Goal: Navigation & Orientation: Find specific page/section

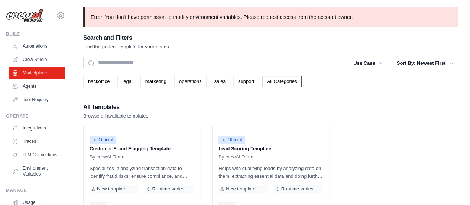
click at [16, 17] on img at bounding box center [24, 16] width 37 height 14
click at [31, 19] on img at bounding box center [24, 16] width 37 height 14
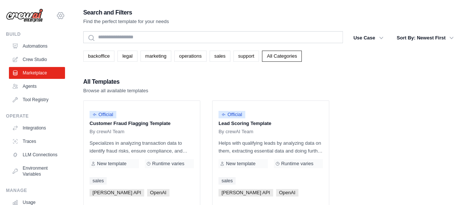
click at [56, 16] on icon at bounding box center [60, 15] width 9 height 9
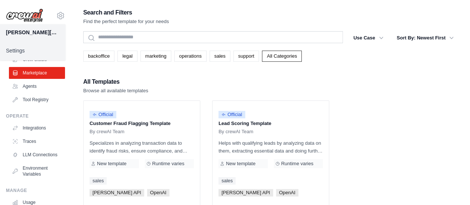
click at [27, 51] on link "Settings" at bounding box center [32, 50] width 65 height 13
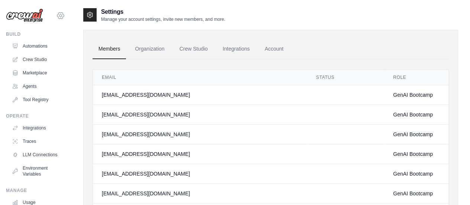
click at [56, 16] on icon at bounding box center [60, 15] width 9 height 9
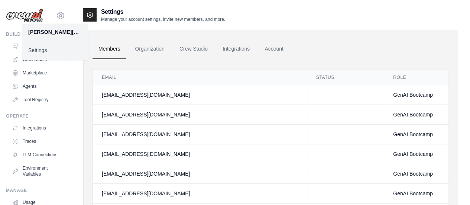
click at [384, 50] on ul "Members Organization Crew Studio Integrations Account" at bounding box center [271, 49] width 356 height 20
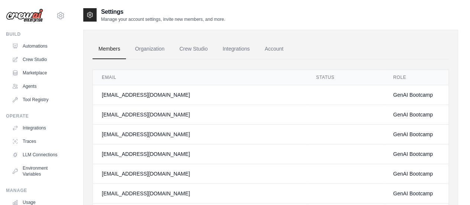
click at [23, 14] on img at bounding box center [24, 16] width 37 height 14
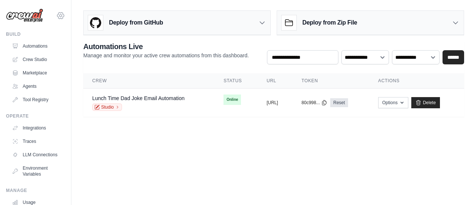
click at [58, 14] on icon at bounding box center [60, 15] width 9 height 9
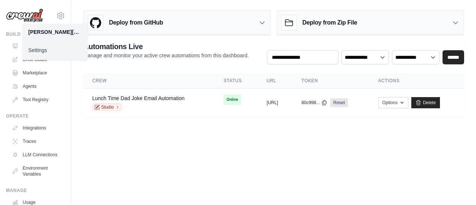
click at [36, 48] on link "Settings" at bounding box center [54, 49] width 65 height 13
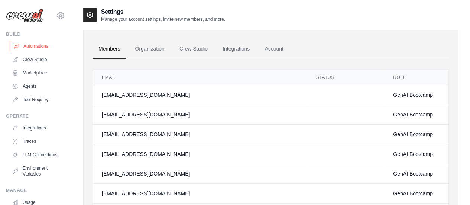
click at [49, 45] on link "Automations" at bounding box center [38, 46] width 56 height 12
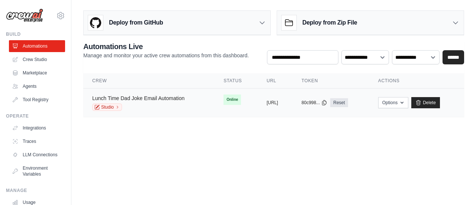
click at [173, 95] on link "Lunch Time Dad Joke Email Automation" at bounding box center [138, 98] width 92 height 6
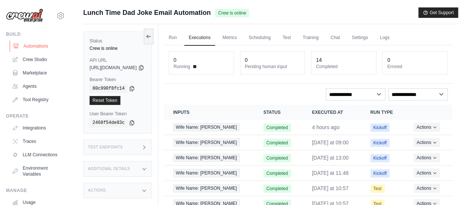
click at [33, 48] on link "Automations" at bounding box center [38, 46] width 56 height 12
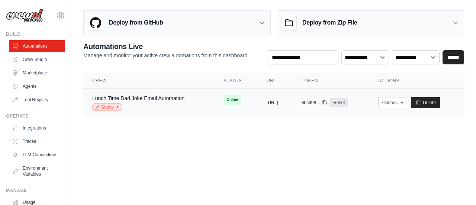
click at [108, 105] on link "Studio" at bounding box center [107, 106] width 30 height 7
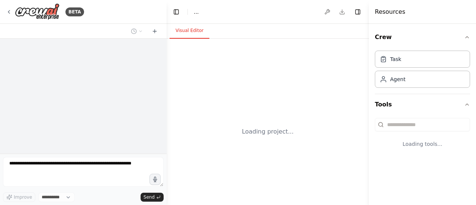
select select "****"
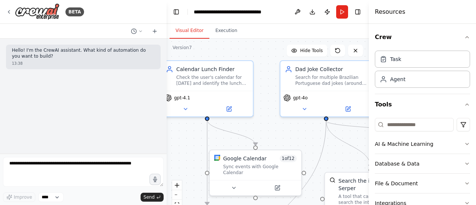
drag, startPoint x: 310, startPoint y: 129, endPoint x: 267, endPoint y: 113, distance: 45.9
click at [267, 113] on div ".deletable-edge-delete-btn { width: 20px; height: 20px; border: 0px solid #ffff…" at bounding box center [268, 132] width 202 height 186
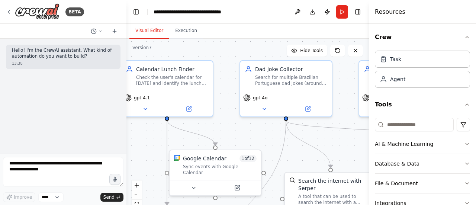
drag, startPoint x: 165, startPoint y: 123, endPoint x: 126, endPoint y: 119, distance: 39.2
click at [126, 119] on div "**********" at bounding box center [238, 102] width 476 height 205
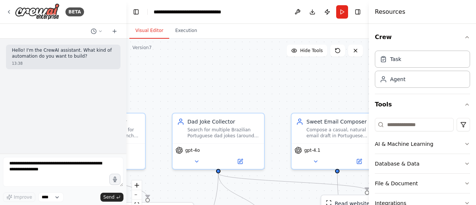
drag, startPoint x: 228, startPoint y: 120, endPoint x: 142, endPoint y: 169, distance: 98.9
click at [143, 172] on div ".deletable-edge-delete-btn { width: 20px; height: 20px; border: 0px solid #ffff…" at bounding box center [247, 132] width 242 height 186
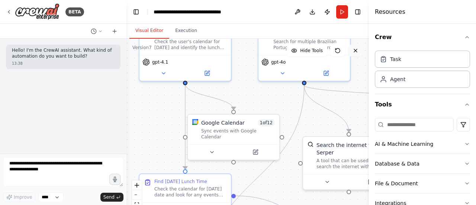
drag, startPoint x: 255, startPoint y: 134, endPoint x: 360, endPoint y: 45, distance: 137.4
click at [360, 45] on div "Version 7 Hide Tools .deletable-edge-delete-btn { width: 20px; height: 20px; bo…" at bounding box center [247, 132] width 242 height 186
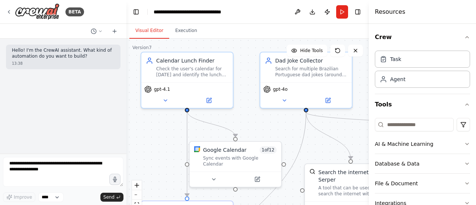
drag, startPoint x: 166, startPoint y: 137, endPoint x: 167, endPoint y: 168, distance: 31.2
click at [167, 168] on div ".deletable-edge-delete-btn { width: 20px; height: 20px; border: 0px solid #ffff…" at bounding box center [247, 132] width 242 height 186
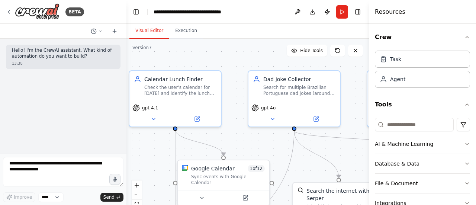
drag, startPoint x: 246, startPoint y: 110, endPoint x: 235, endPoint y: 128, distance: 21.2
click at [235, 128] on div ".deletable-edge-delete-btn { width: 20px; height: 20px; border: 0px solid #ffff…" at bounding box center [247, 132] width 242 height 186
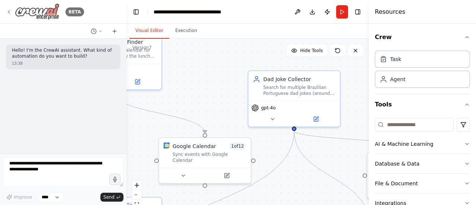
click at [36, 11] on img at bounding box center [37, 11] width 45 height 17
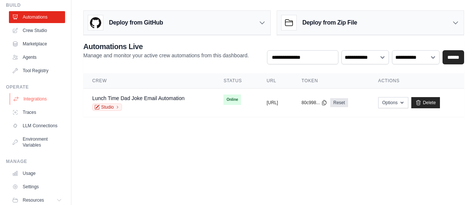
scroll to position [62, 0]
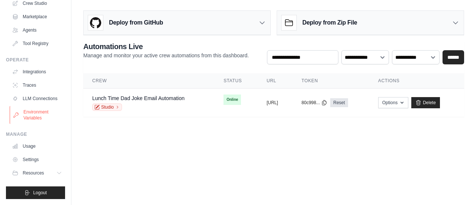
click at [30, 112] on link "Environment Variables" at bounding box center [38, 115] width 56 height 18
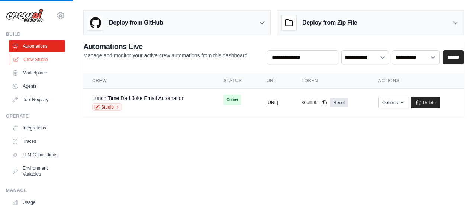
click at [33, 55] on link "Crew Studio" at bounding box center [38, 60] width 56 height 12
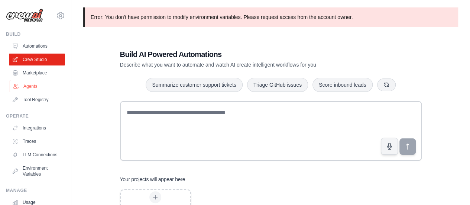
click at [30, 83] on link "Agents" at bounding box center [38, 86] width 56 height 12
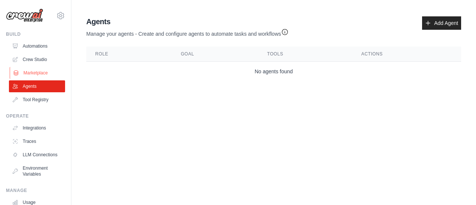
click at [34, 73] on link "Marketplace" at bounding box center [38, 73] width 56 height 12
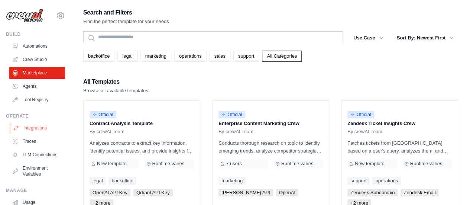
click at [38, 125] on link "Integrations" at bounding box center [38, 128] width 56 height 12
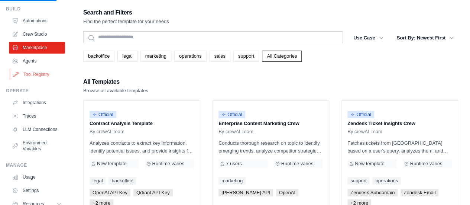
scroll to position [37, 0]
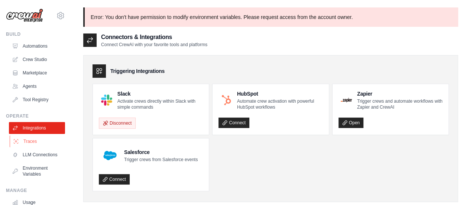
click at [36, 138] on link "Traces" at bounding box center [38, 141] width 56 height 12
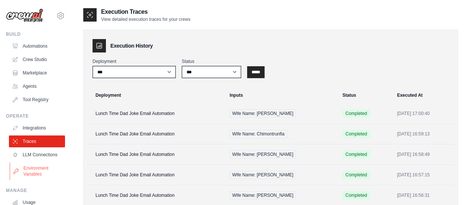
scroll to position [62, 0]
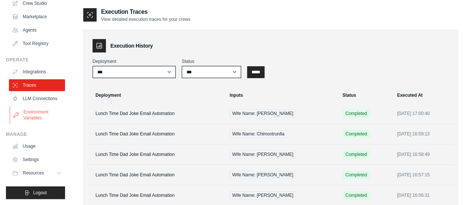
click at [37, 113] on link "Environment Variables" at bounding box center [38, 115] width 56 height 18
click at [50, 171] on button "Resources" at bounding box center [38, 173] width 56 height 12
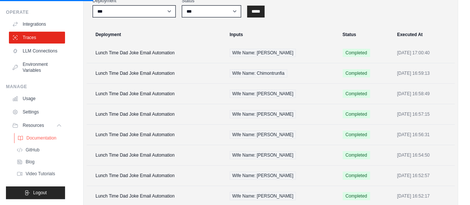
scroll to position [112, 0]
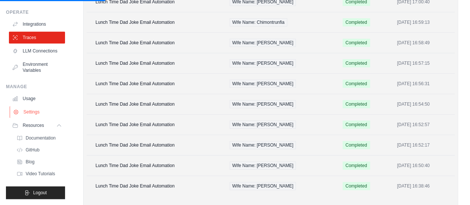
click at [33, 113] on link "Settings" at bounding box center [38, 112] width 56 height 12
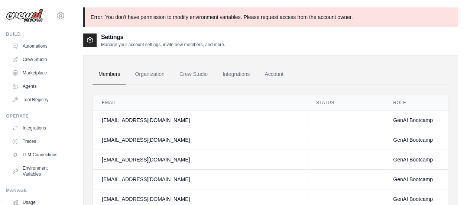
click at [36, 21] on img at bounding box center [24, 16] width 37 height 14
click at [35, 46] on link "Automations" at bounding box center [38, 46] width 56 height 12
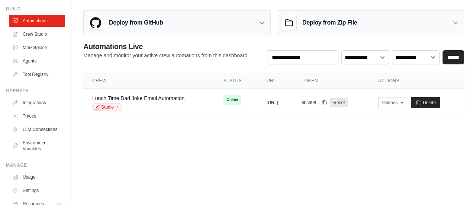
scroll to position [37, 0]
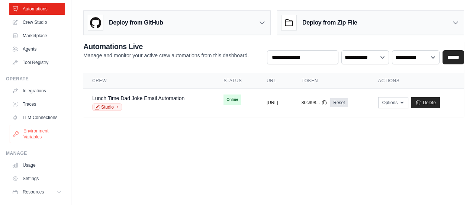
click at [35, 140] on link "Environment Variables" at bounding box center [38, 134] width 56 height 18
